Goal: Information Seeking & Learning: Learn about a topic

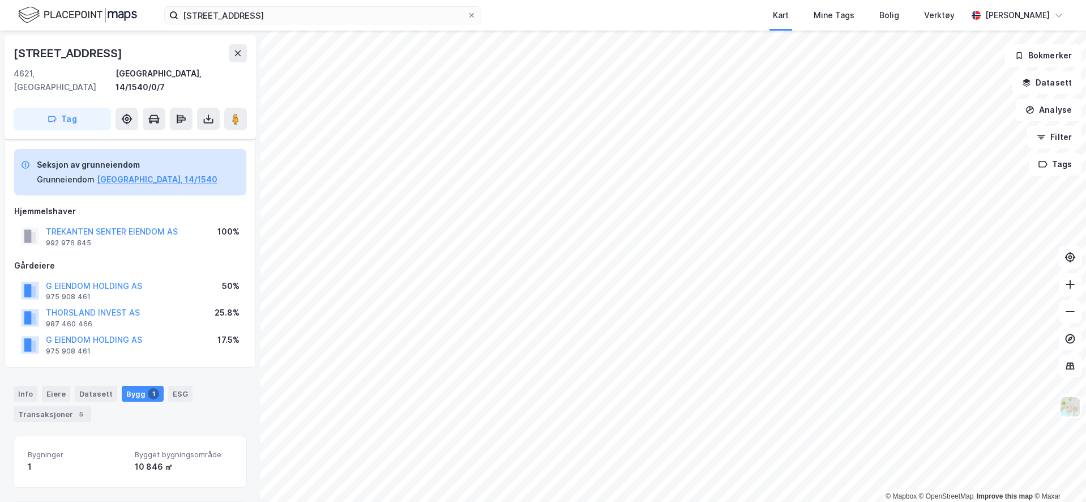
scroll to position [112, 0]
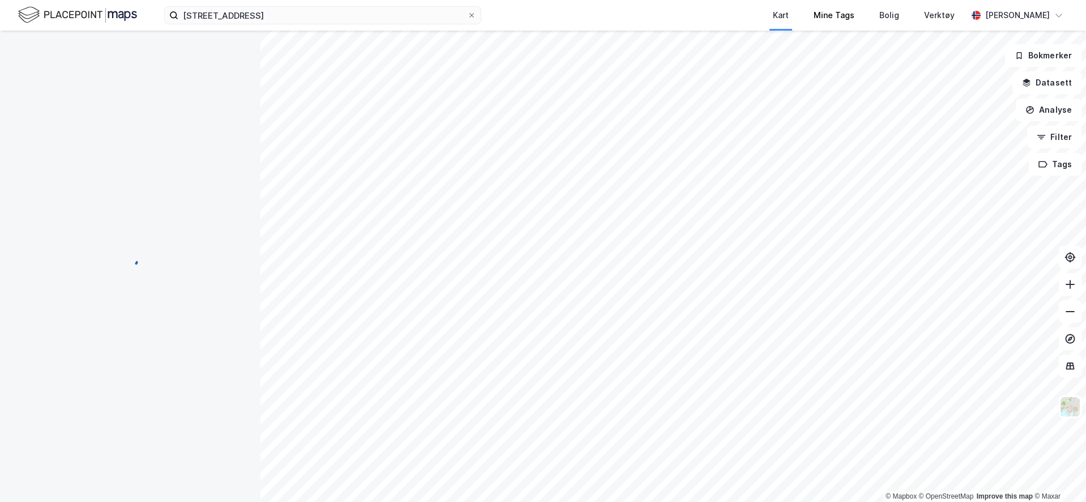
scroll to position [16, 0]
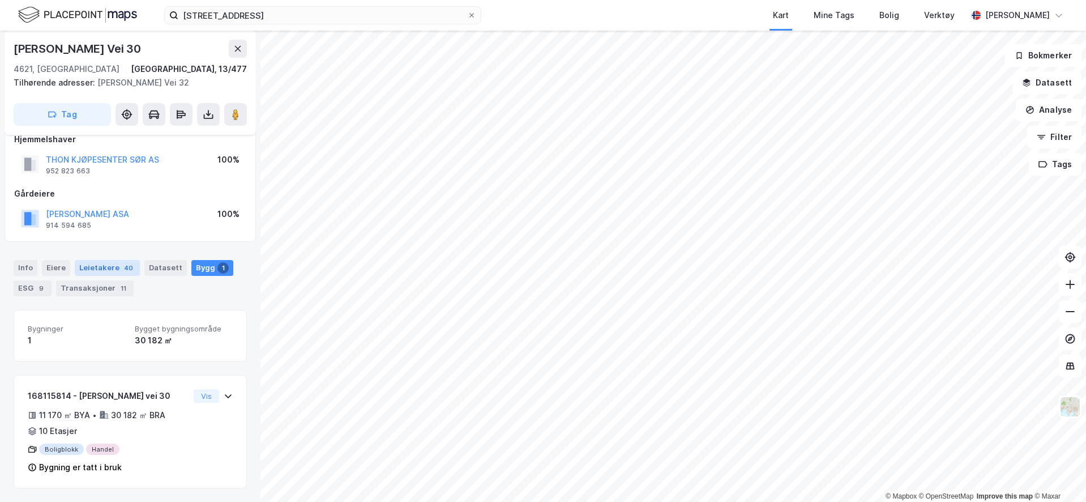
click at [122, 272] on div "40" at bounding box center [129, 267] width 14 height 11
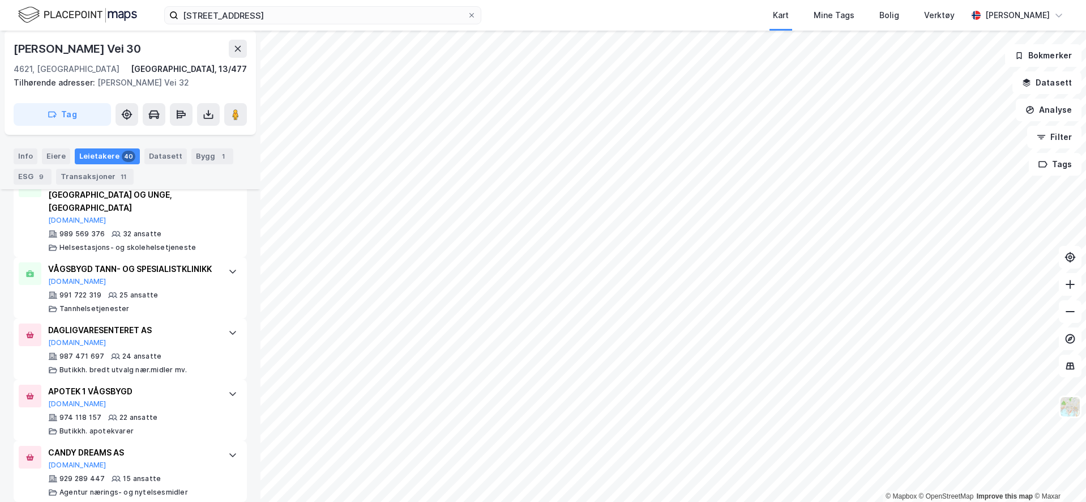
scroll to position [582, 0]
click at [228, 328] on icon at bounding box center [232, 331] width 9 height 9
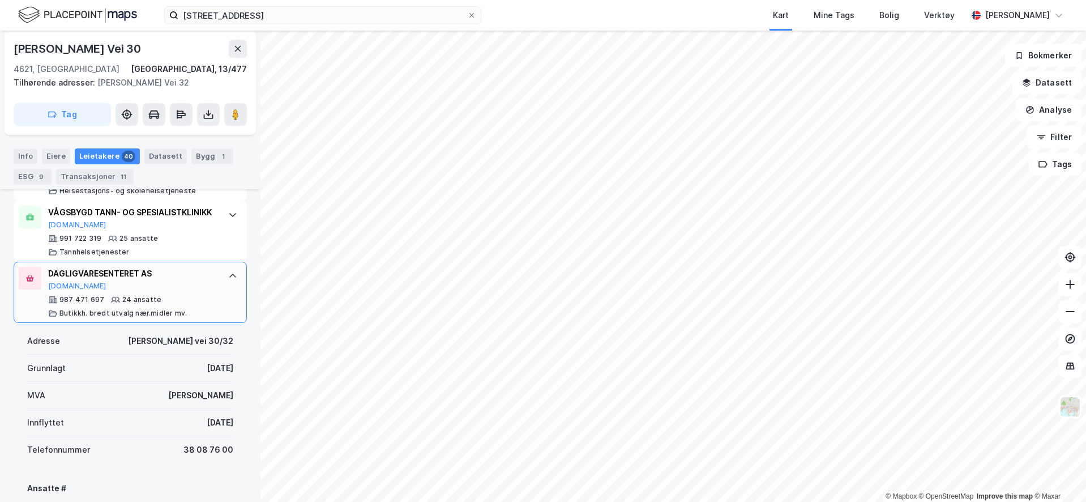
scroll to position [638, 0]
click at [148, 276] on div "DAGLIGVARESENTERET AS" at bounding box center [132, 273] width 169 height 14
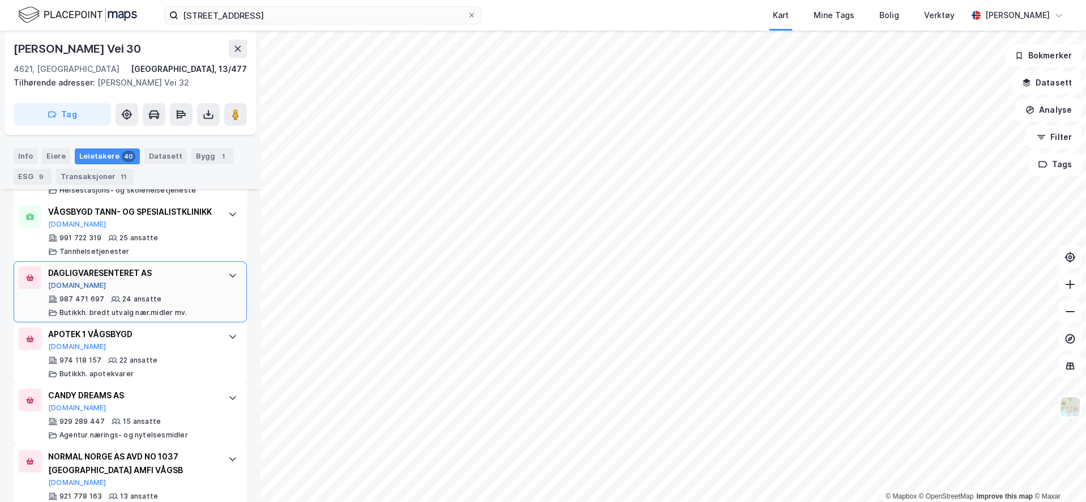
click at [58, 283] on button "[DOMAIN_NAME]" at bounding box center [77, 285] width 58 height 9
click at [365, 6] on label "[STREET_ADDRESS]" at bounding box center [322, 15] width 317 height 18
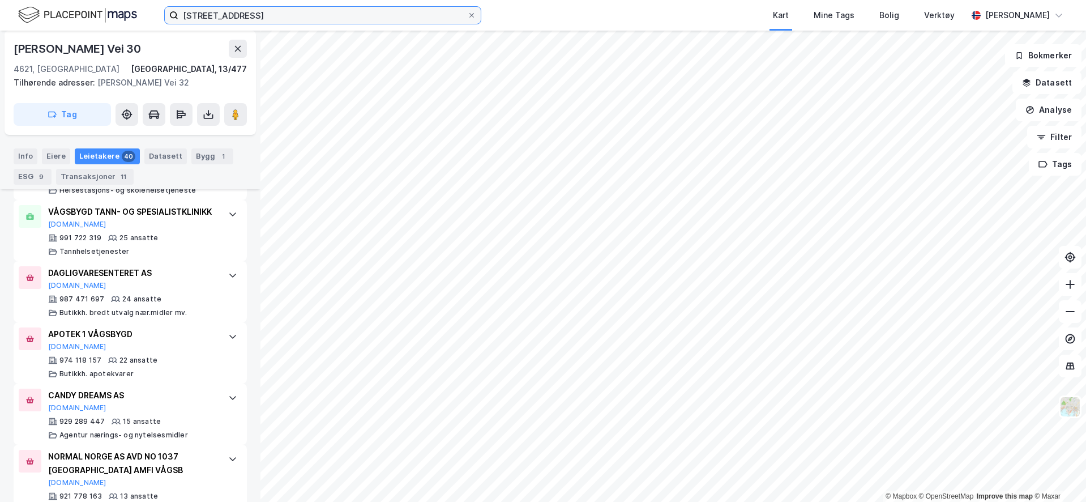
click at [365, 7] on input "[STREET_ADDRESS]" at bounding box center [322, 15] width 289 height 17
click at [365, 6] on label "[STREET_ADDRESS]" at bounding box center [322, 15] width 317 height 18
click at [365, 7] on input "[STREET_ADDRESS]" at bounding box center [322, 15] width 289 height 17
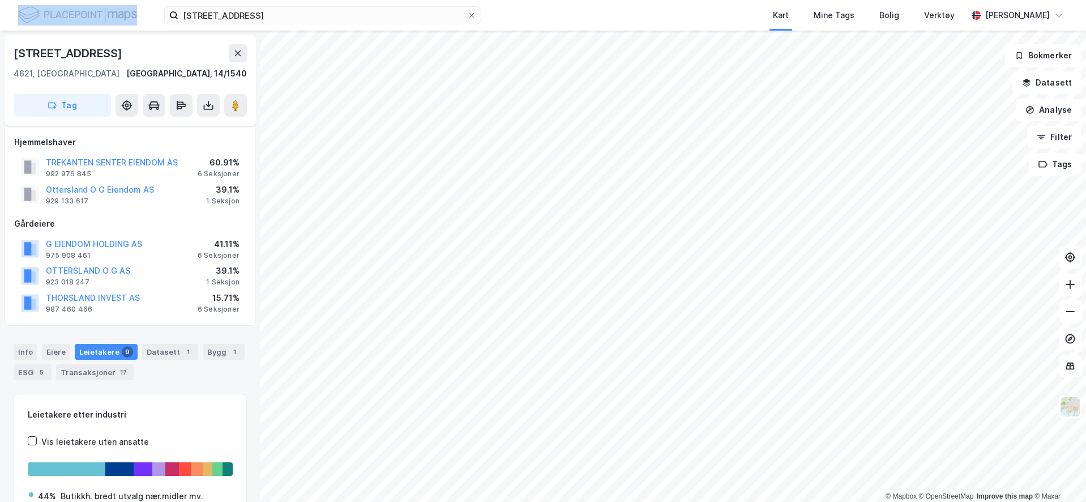
scroll to position [110, 0]
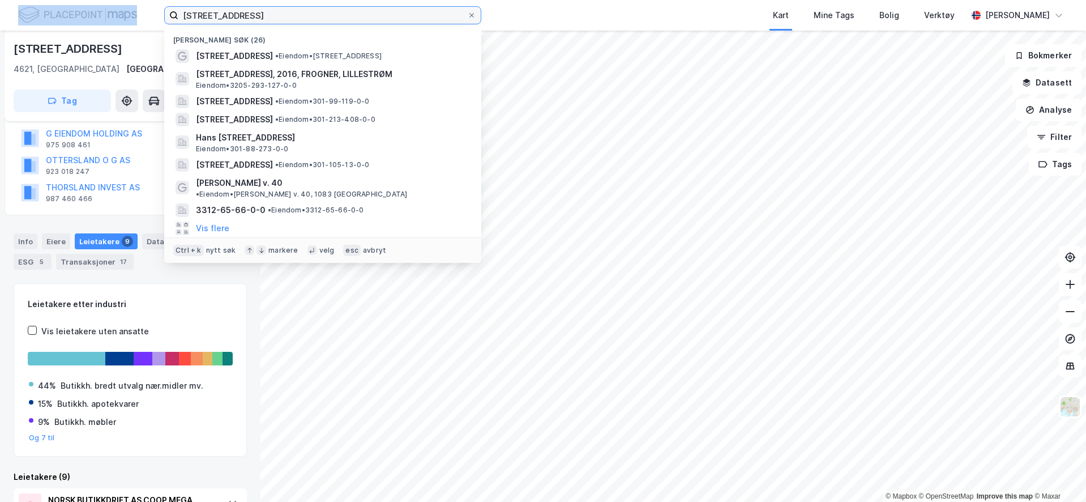
click at [299, 13] on input "[STREET_ADDRESS]" at bounding box center [322, 15] width 289 height 17
paste input "[STREET_ADDRESS]"
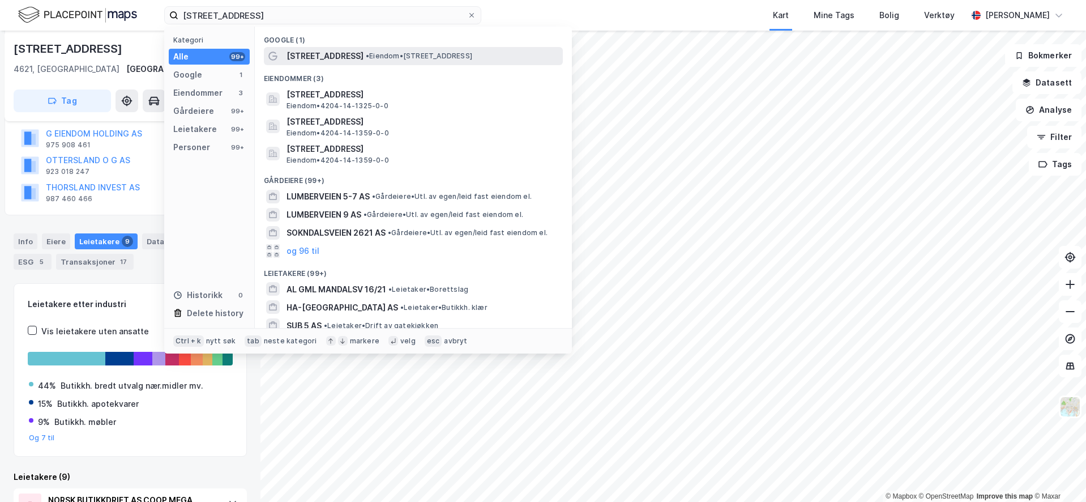
click at [401, 53] on span "• Eiendom • [STREET_ADDRESS]" at bounding box center [419, 56] width 106 height 9
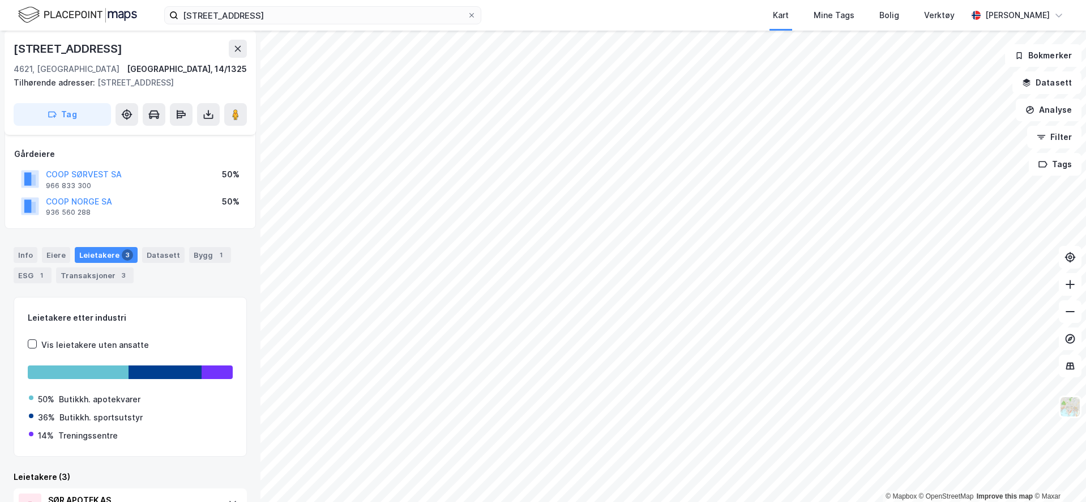
scroll to position [240, 0]
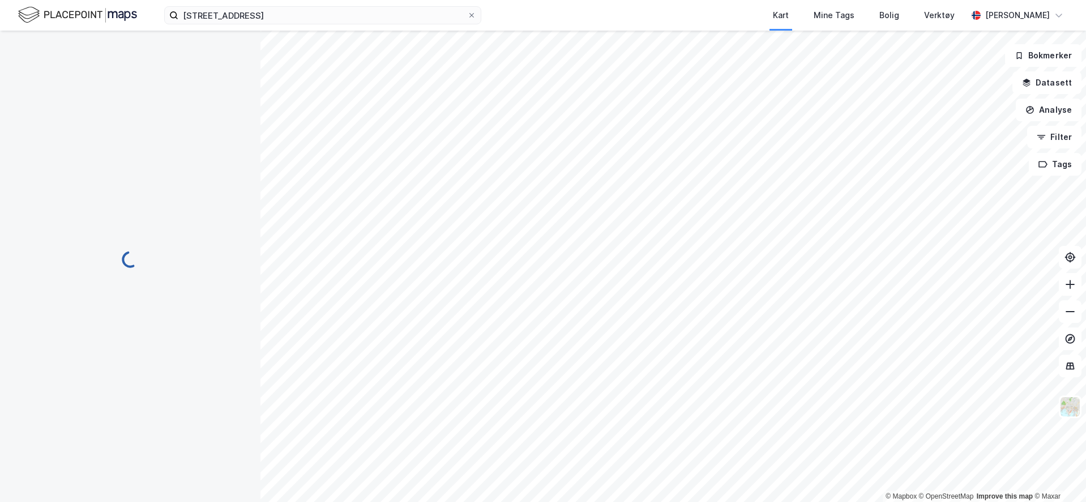
click at [323, 24] on div "[STREET_ADDRESS] Kart Mine Tags Bolig Verktøy [PERSON_NAME]" at bounding box center [543, 15] width 1086 height 31
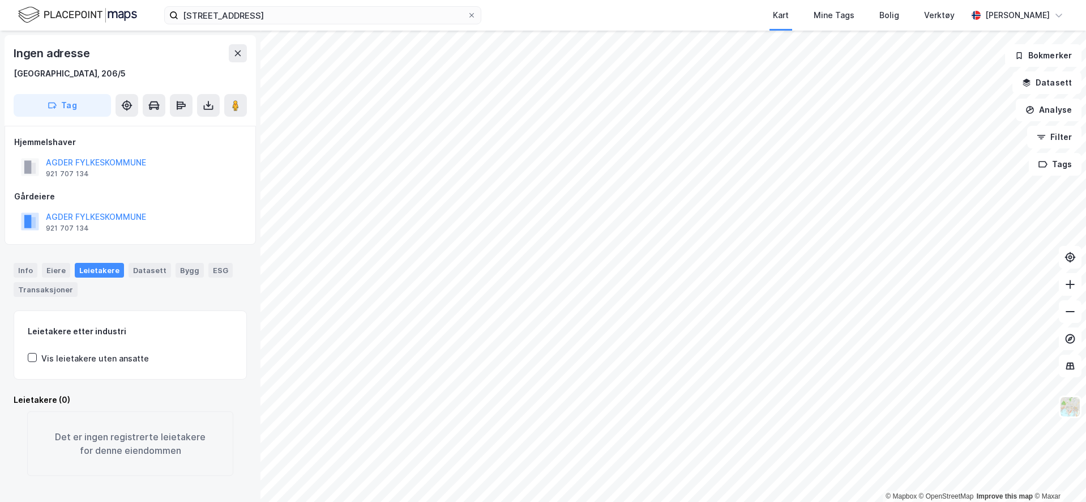
click at [323, 24] on div "[STREET_ADDRESS] Kart Mine Tags Bolig Verktøy [PERSON_NAME]" at bounding box center [543, 15] width 1086 height 31
click at [325, 21] on div "[STREET_ADDRESS] Kart Mine Tags Bolig Verktøy [PERSON_NAME]" at bounding box center [543, 15] width 1086 height 31
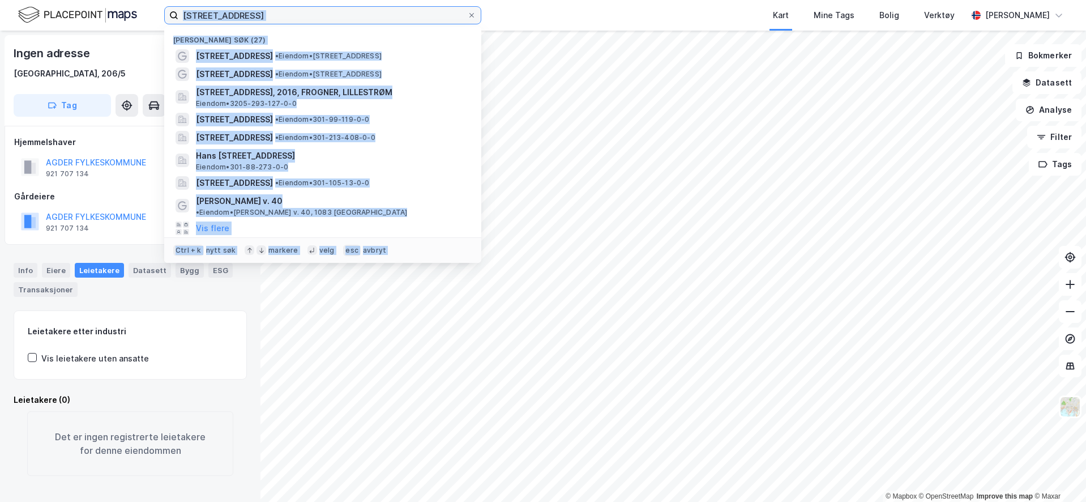
click at [325, 21] on input "[STREET_ADDRESS]" at bounding box center [322, 15] width 289 height 17
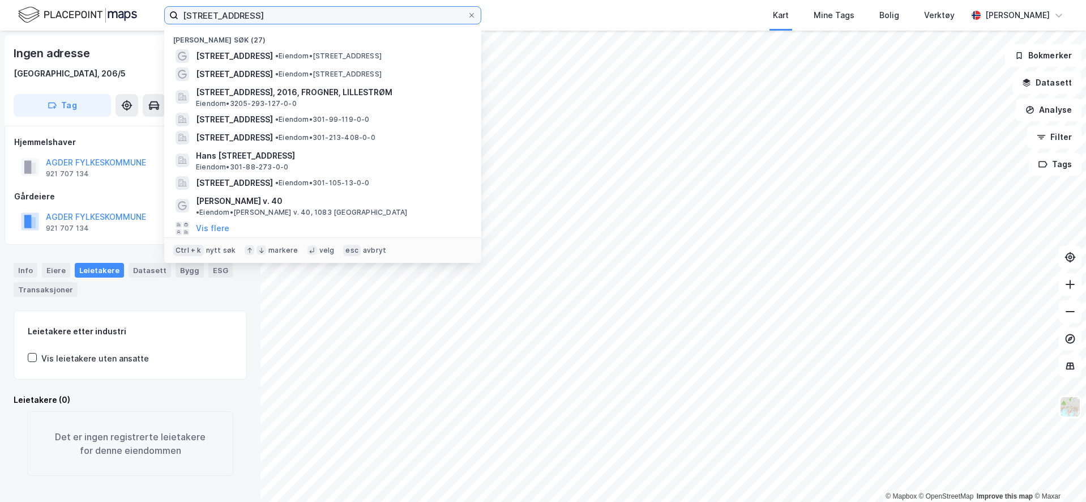
click at [325, 20] on input "[STREET_ADDRESS]" at bounding box center [322, 15] width 289 height 17
click at [326, 19] on input "[STREET_ADDRESS]" at bounding box center [322, 15] width 289 height 17
paste input "Stadionveien 1, 4632"
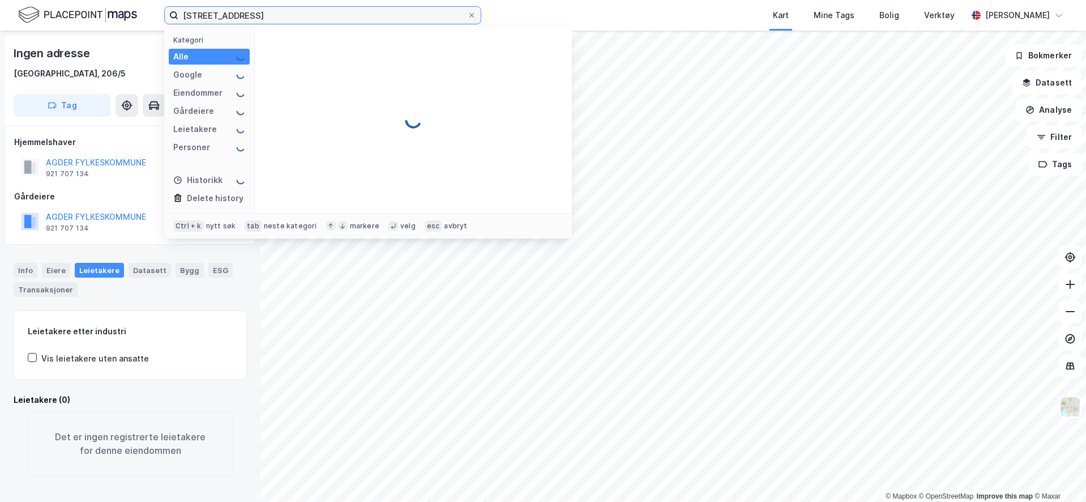
type input "[STREET_ADDRESS]"
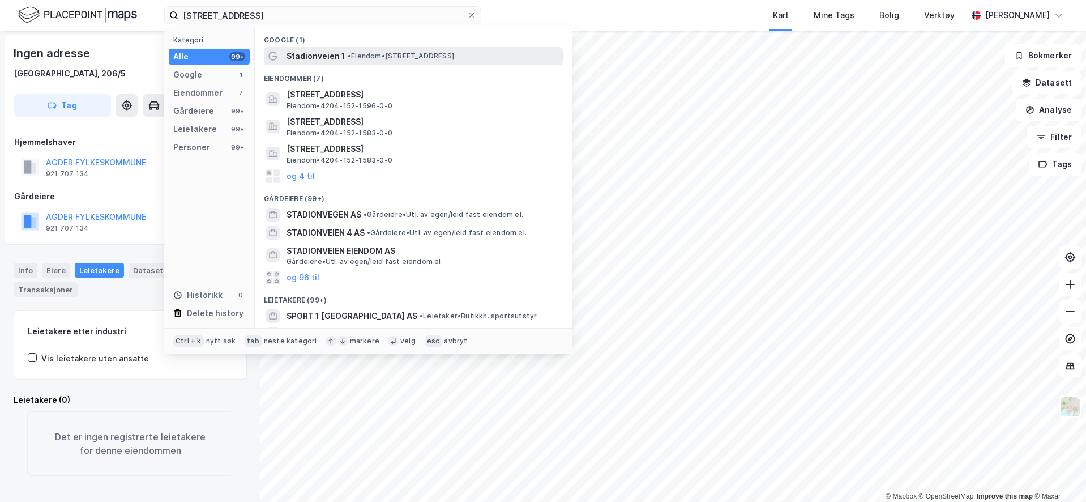
click at [317, 56] on span "Stadionveien 1" at bounding box center [316, 56] width 59 height 14
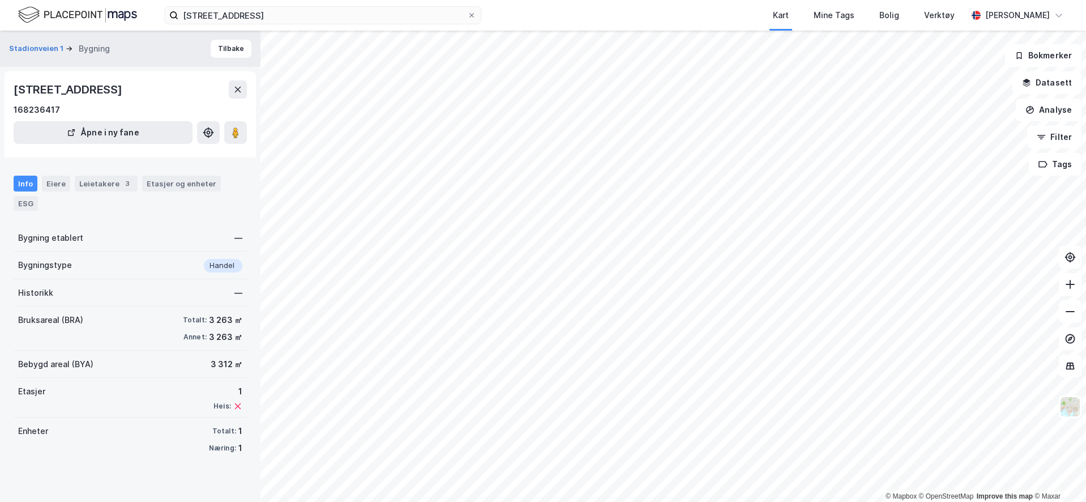
click at [245, 139] on button at bounding box center [235, 132] width 23 height 23
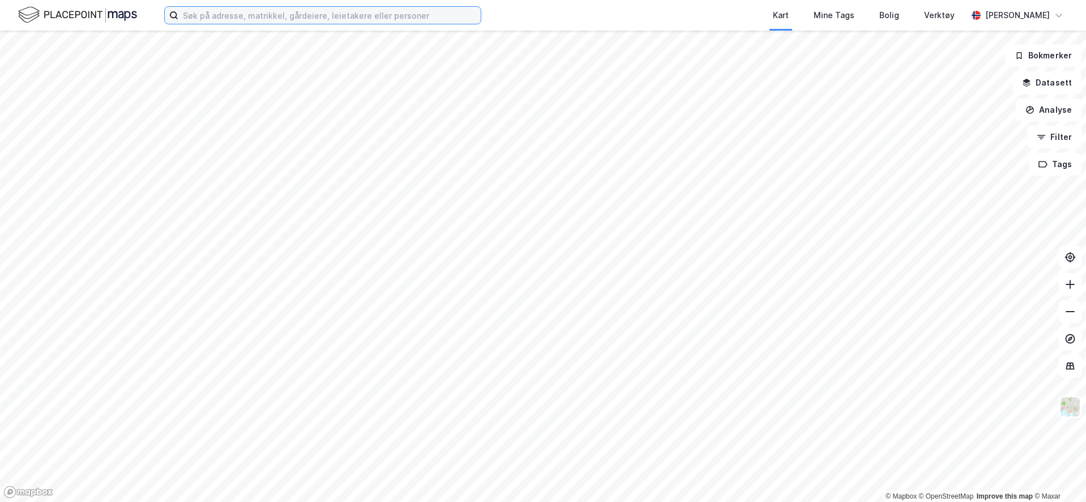
click at [249, 12] on input at bounding box center [329, 15] width 302 height 17
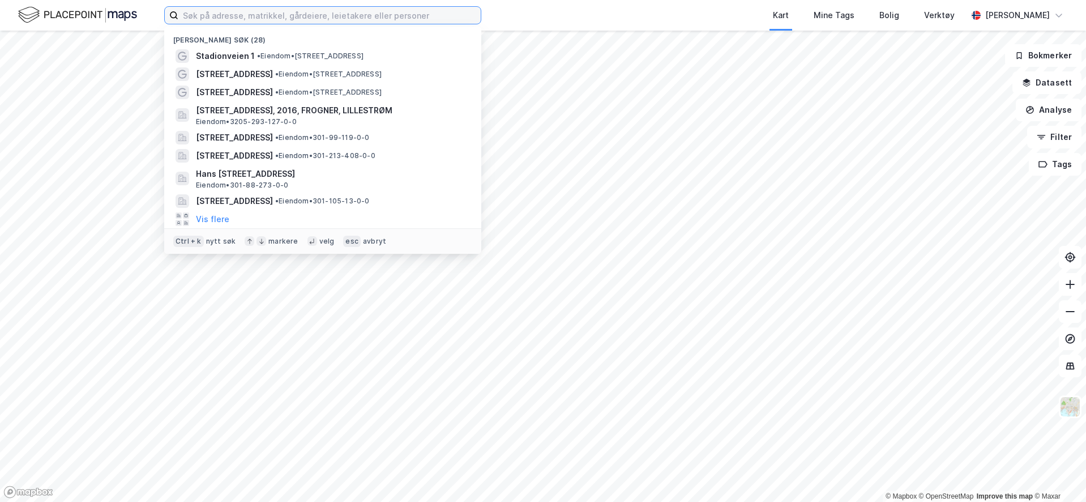
paste input "[STREET_ADDRESS]"
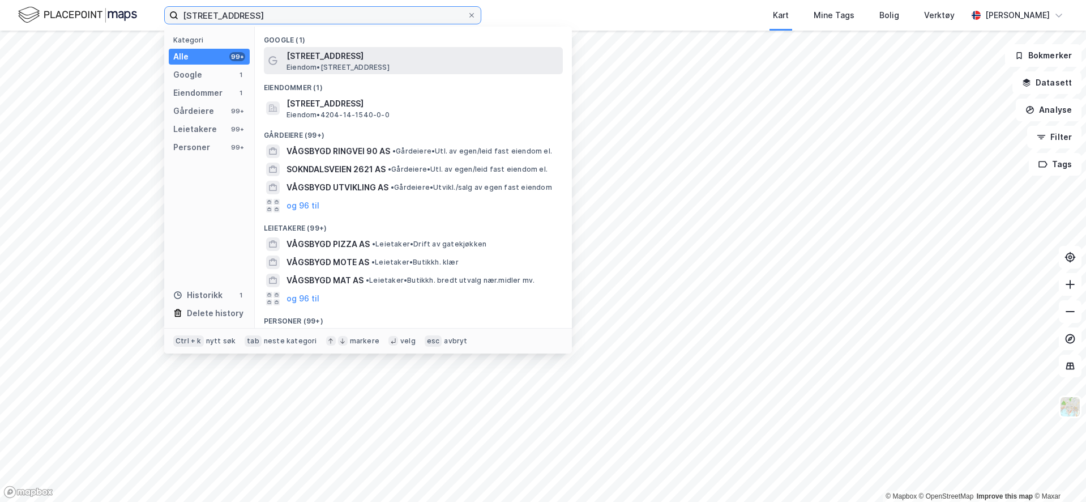
type input "[STREET_ADDRESS]"
click at [312, 63] on span "Eiendom • Vågsbygd Ringvei 100, 4621 Kristiansand" at bounding box center [338, 67] width 103 height 9
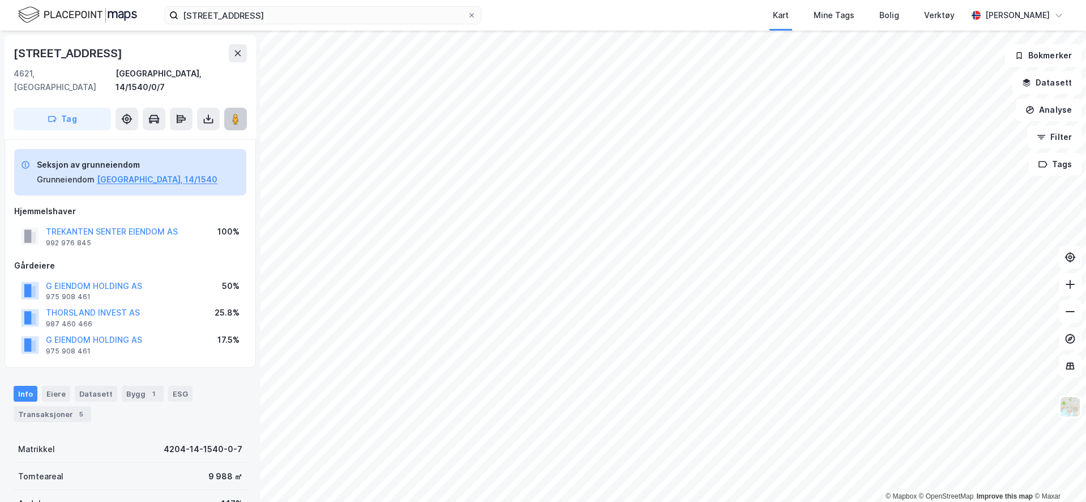
click at [235, 113] on image at bounding box center [235, 118] width 7 height 11
